Goal: Information Seeking & Learning: Find specific fact

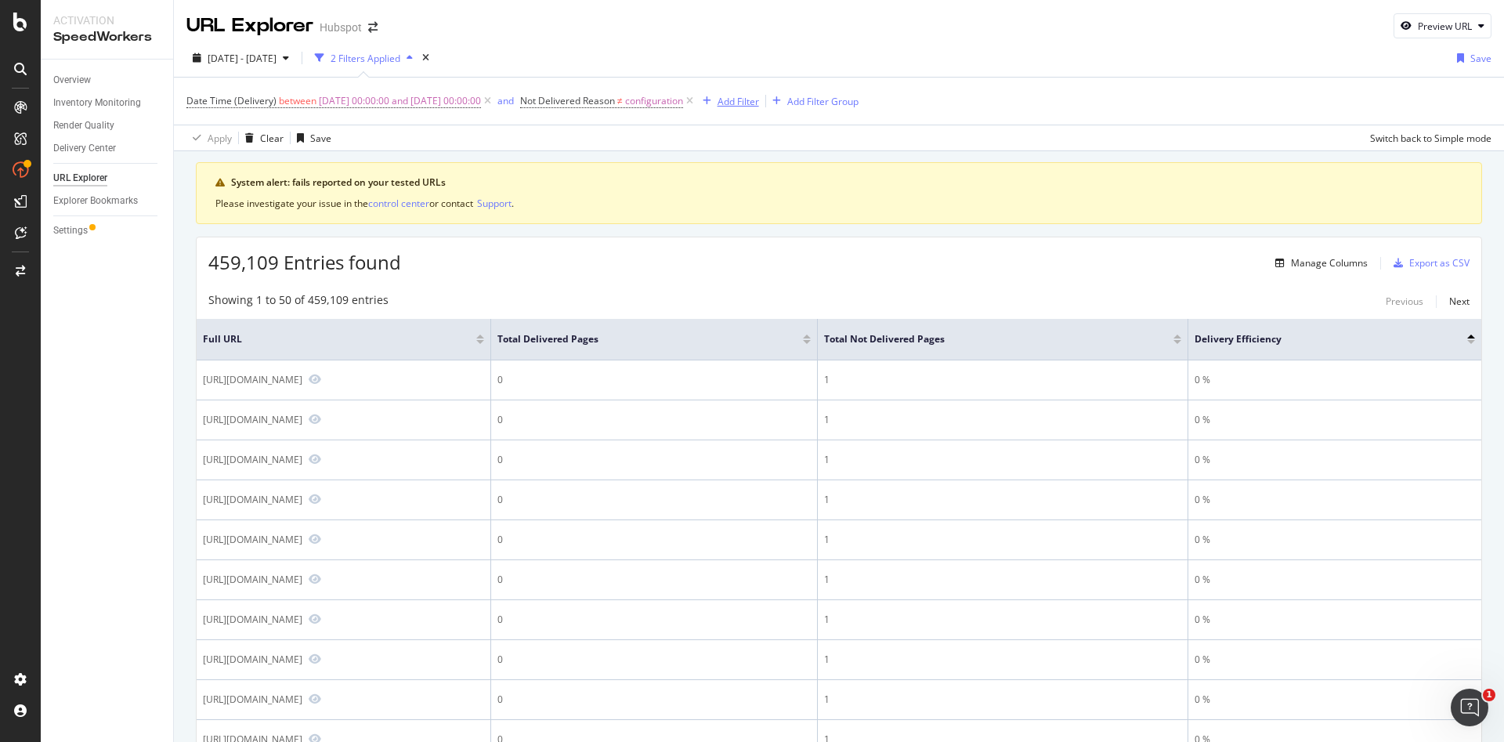
click at [759, 105] on div "Add Filter" at bounding box center [738, 101] width 42 height 13
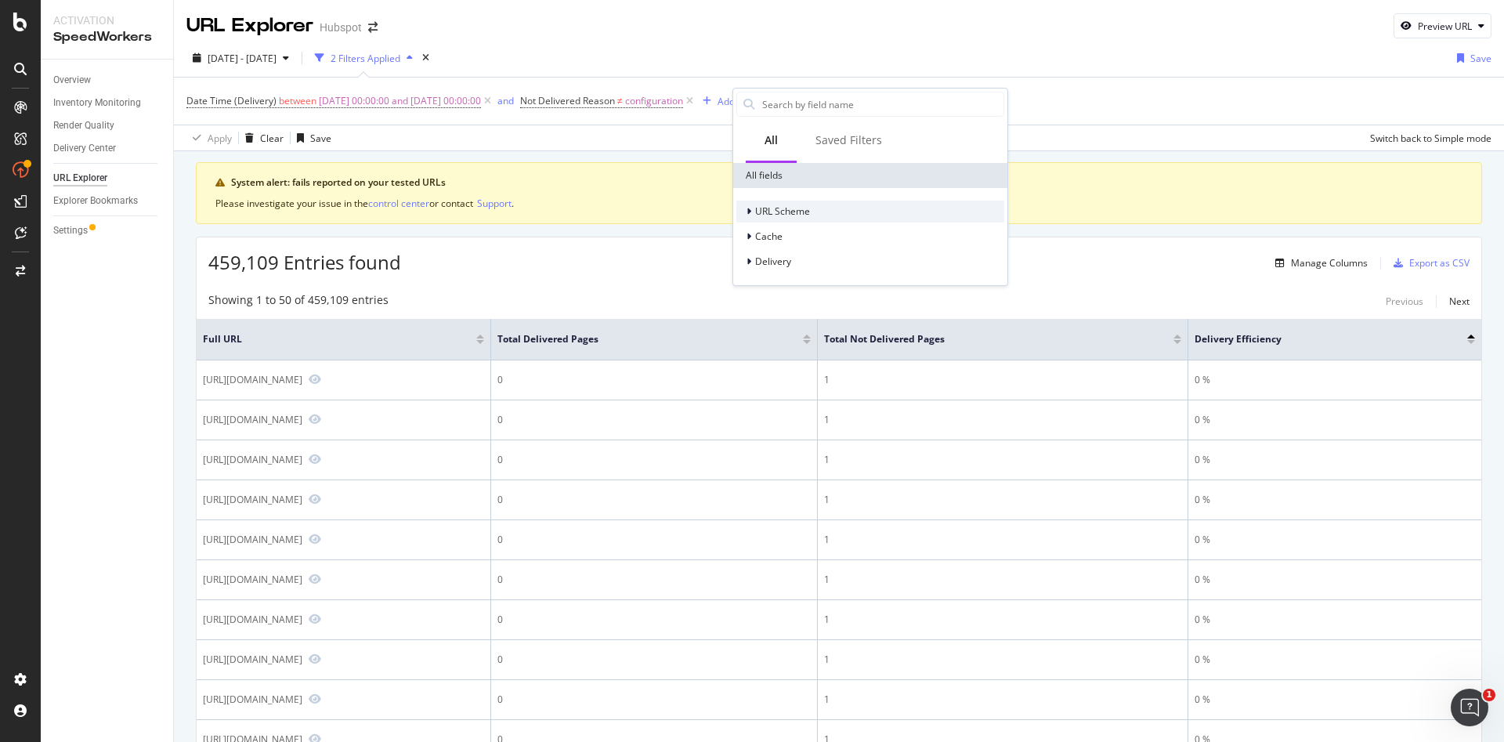
click at [797, 211] on span "URL Scheme" at bounding box center [782, 210] width 55 height 13
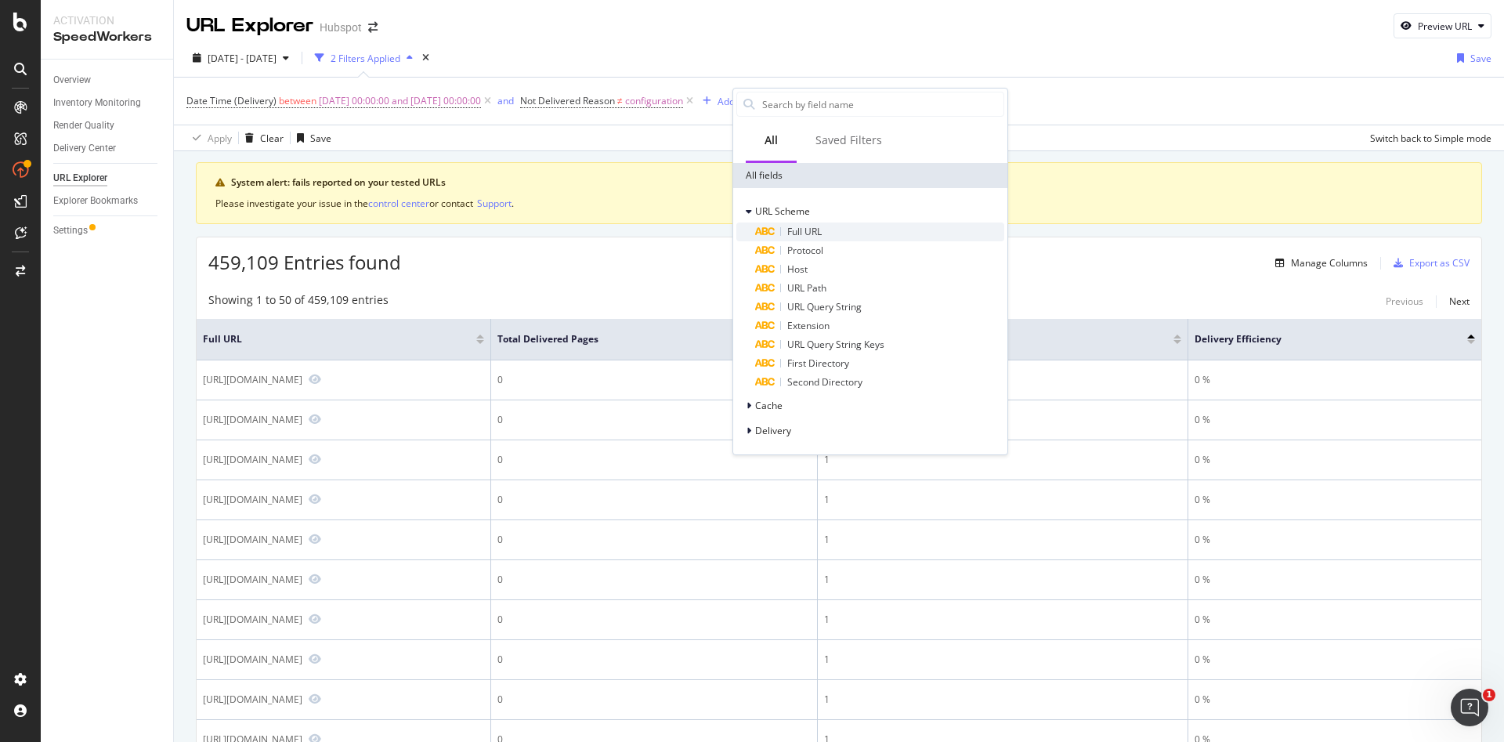
click at [832, 226] on div "Full URL" at bounding box center [879, 231] width 249 height 19
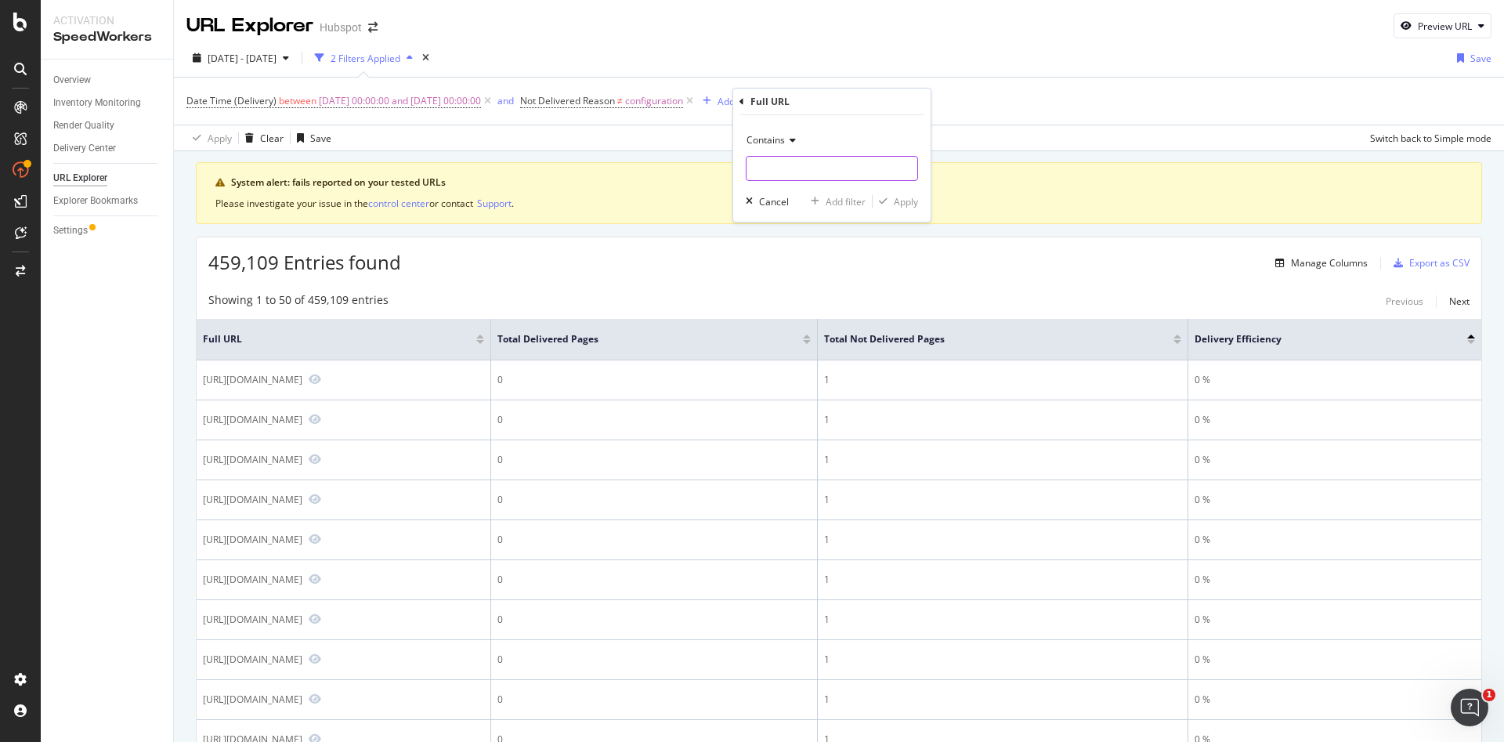
click at [839, 168] on input "text" at bounding box center [831, 168] width 171 height 25
type input "cs/ci"
click at [915, 203] on div "Apply" at bounding box center [905, 201] width 24 height 13
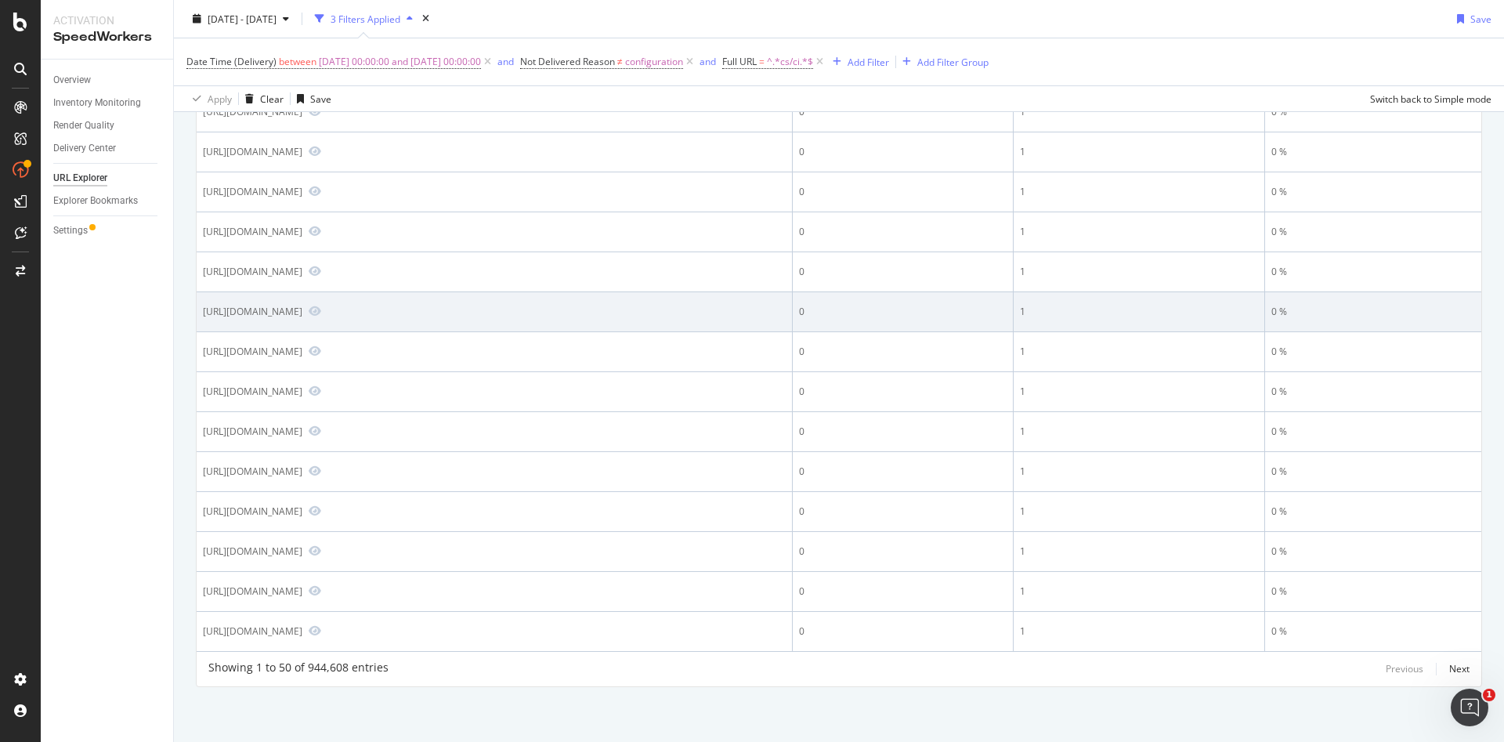
scroll to position [3115, 0]
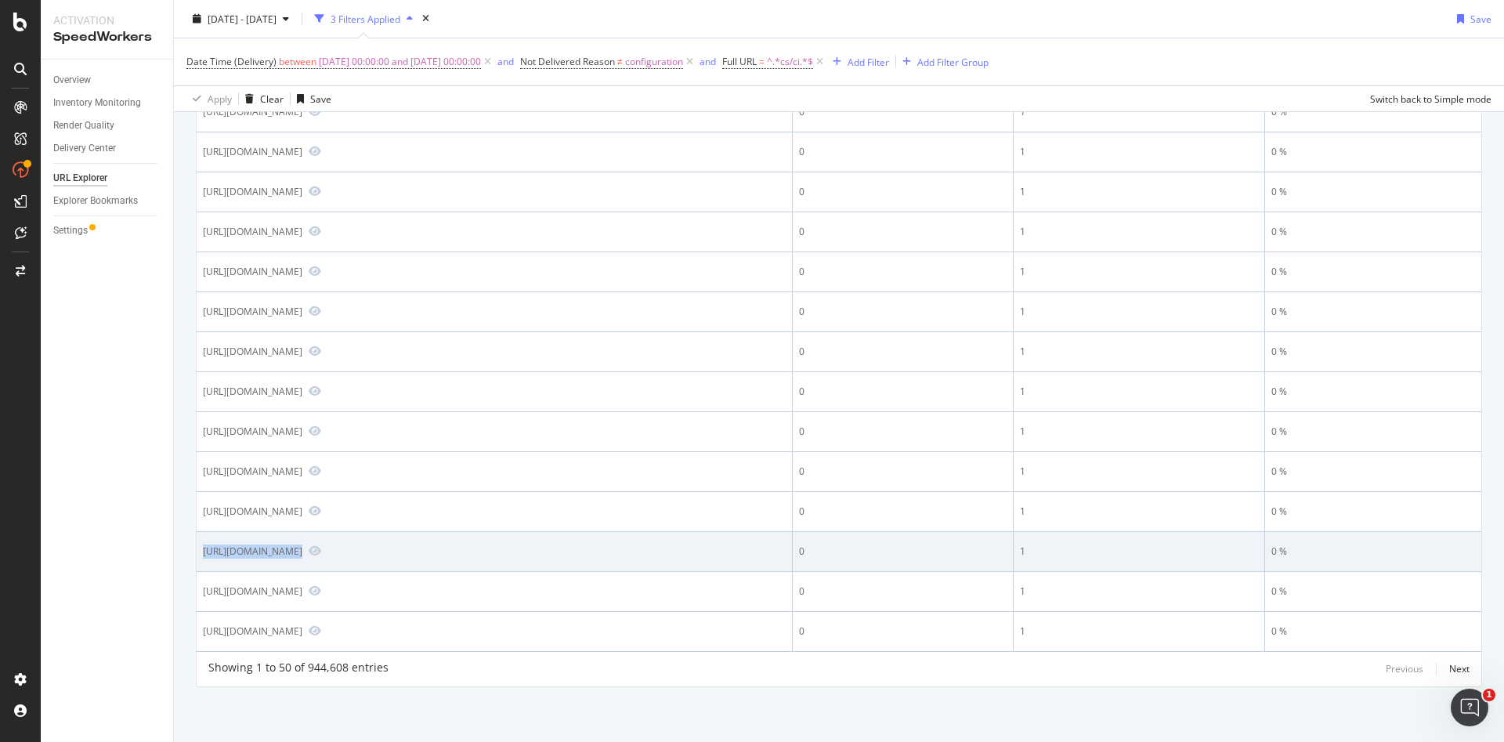
drag, startPoint x: 197, startPoint y: 466, endPoint x: 337, endPoint y: 507, distance: 146.2
click at [337, 532] on td "[URL][DOMAIN_NAME]" at bounding box center [495, 552] width 596 height 40
copy div "[URL][DOMAIN_NAME]"
